Goal: Find specific page/section: Find specific page/section

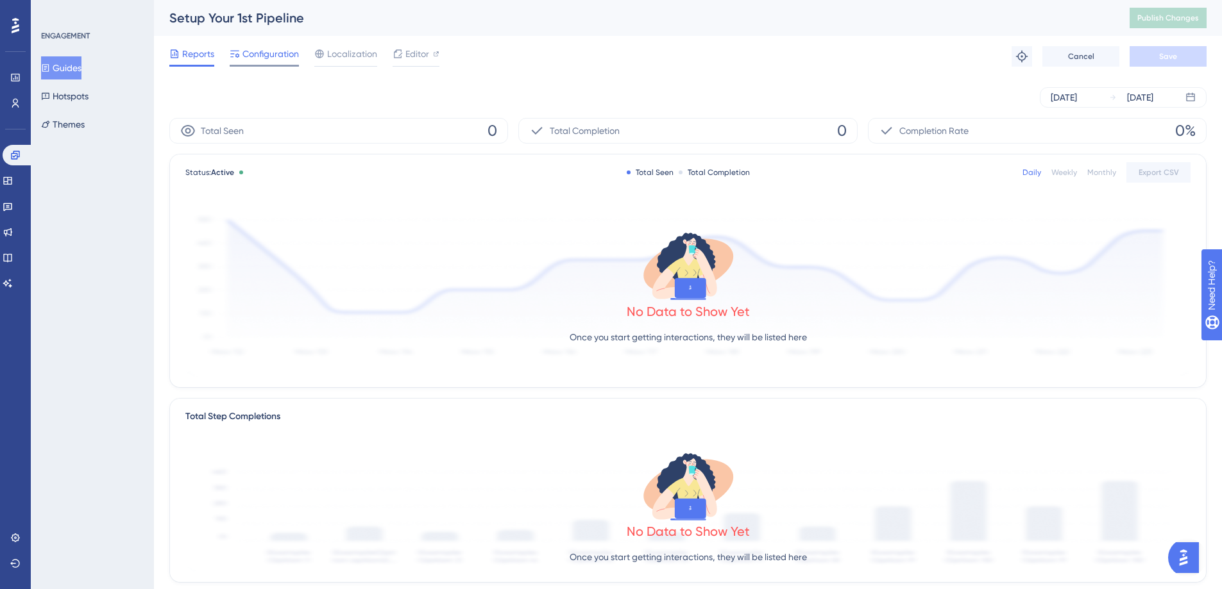
click at [273, 56] on span "Configuration" at bounding box center [270, 53] width 56 height 15
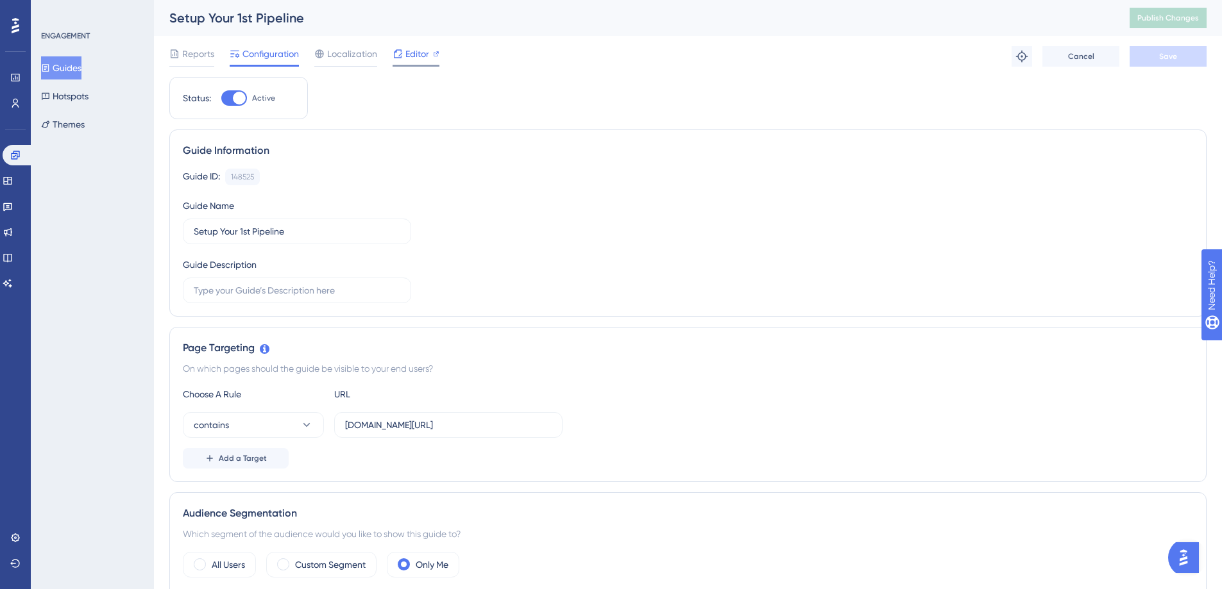
click at [407, 55] on span "Editor" at bounding box center [417, 53] width 24 height 15
